Goal: Register for event/course

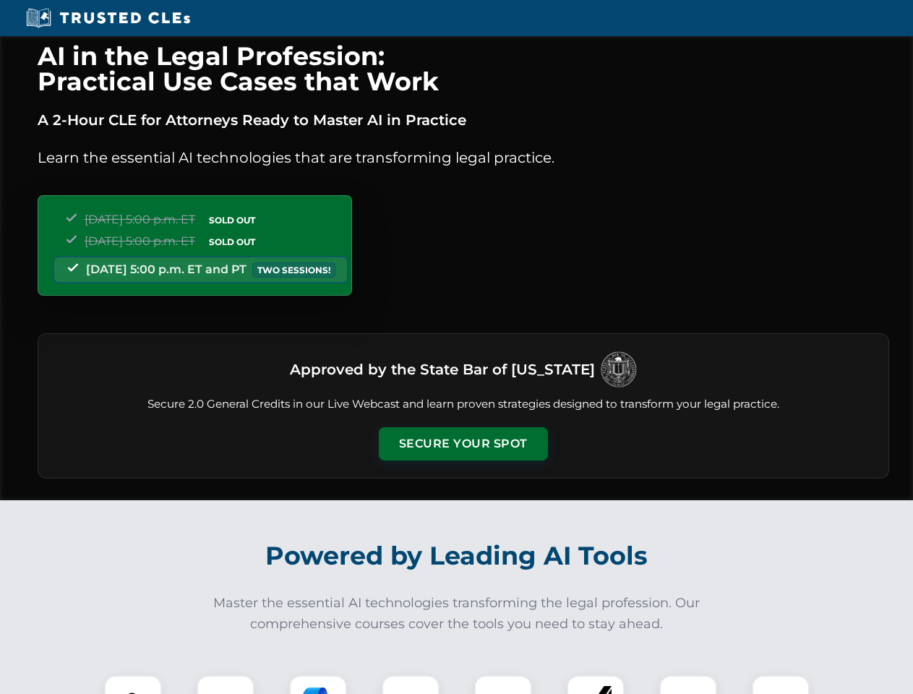
click at [463, 444] on button "Secure Your Spot" at bounding box center [463, 443] width 169 height 33
click at [133, 685] on img at bounding box center [133, 704] width 42 height 42
click at [226, 685] on div at bounding box center [226, 704] width 58 height 58
click at [318, 685] on div at bounding box center [318, 704] width 58 height 58
click at [411, 685] on img at bounding box center [411, 704] width 41 height 41
